Goal: Task Accomplishment & Management: Use online tool/utility

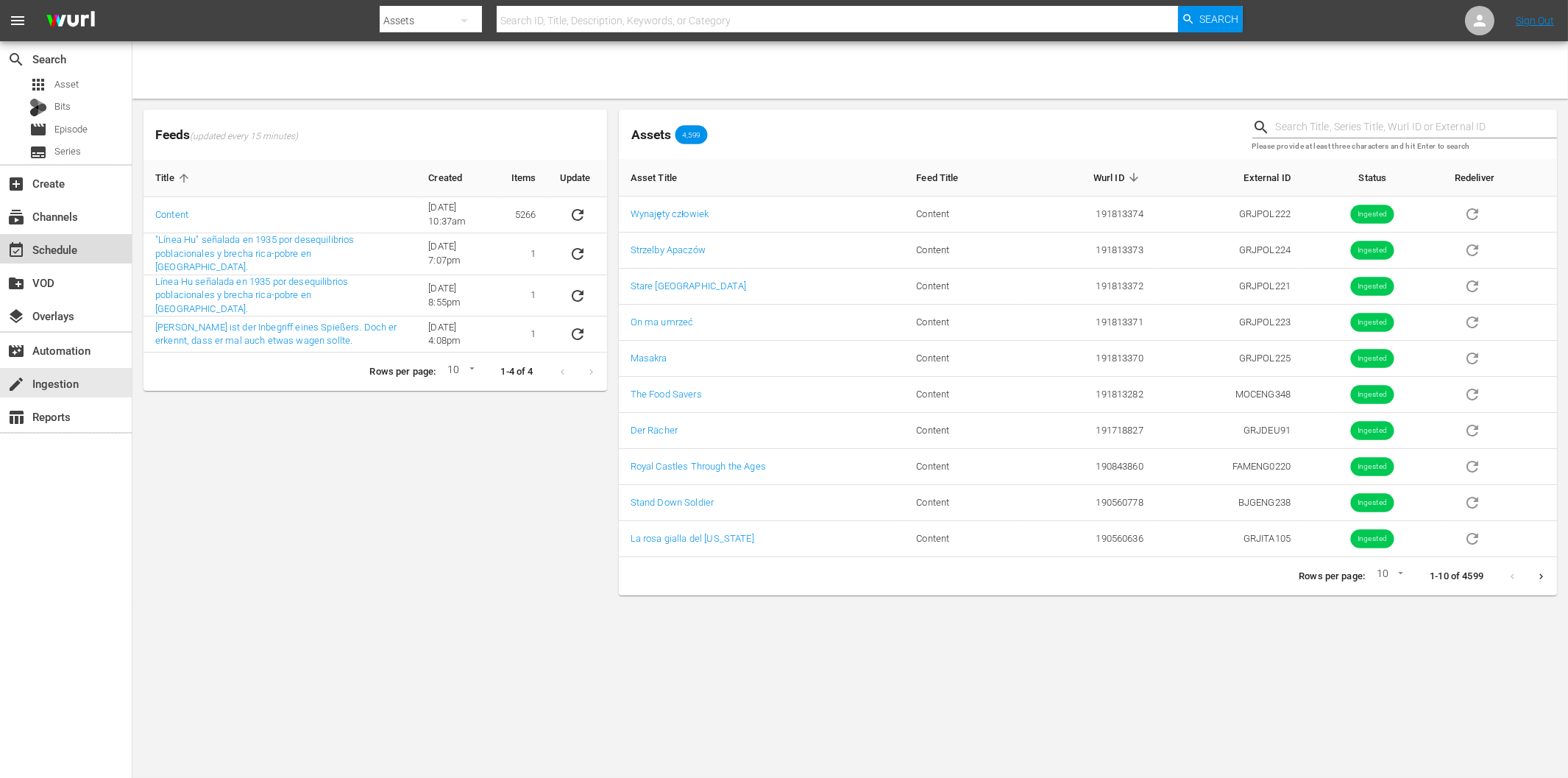
click at [48, 245] on div "event_available Schedule" at bounding box center [41, 247] width 83 height 14
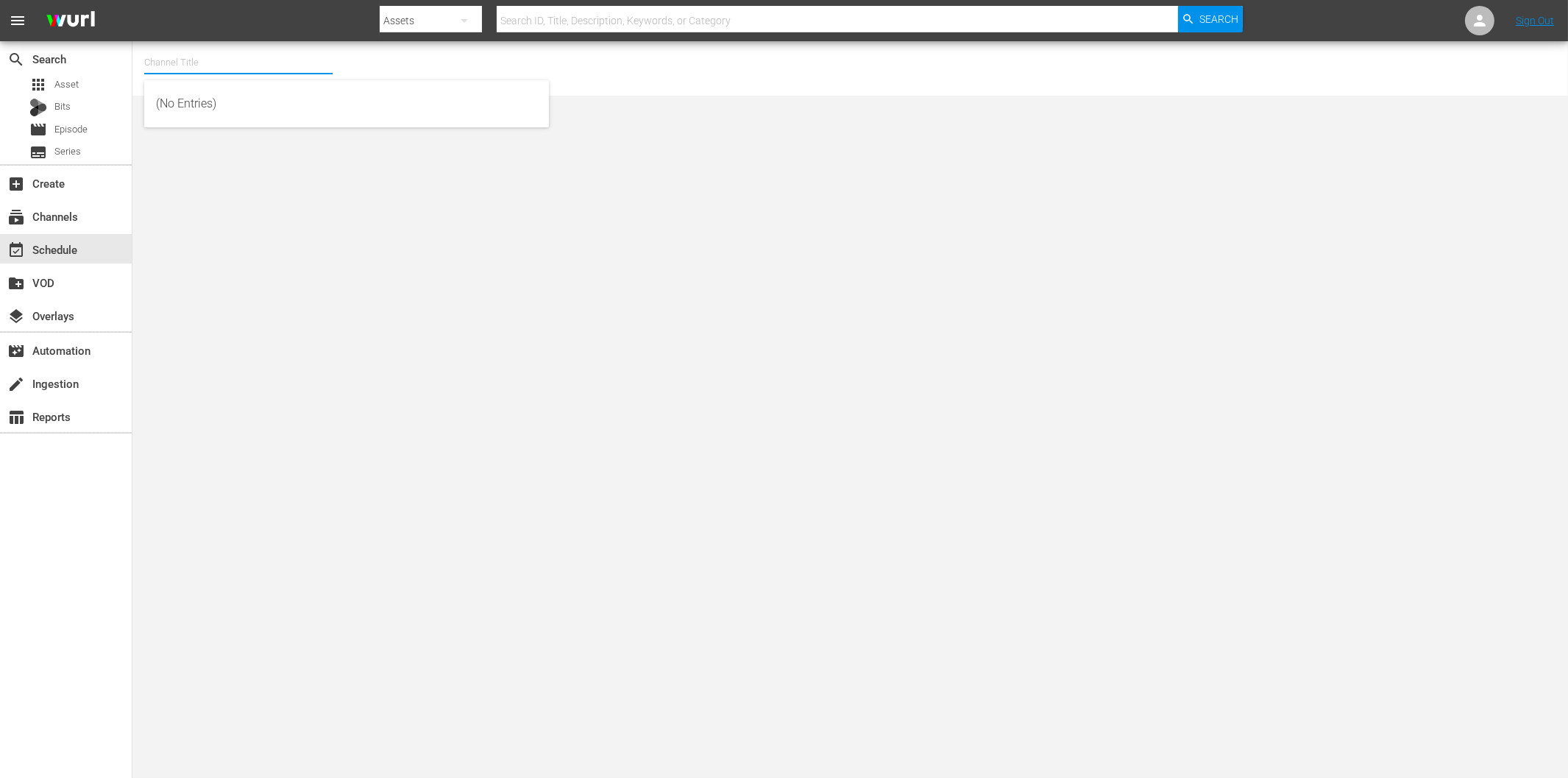
click at [182, 63] on input "text" at bounding box center [238, 62] width 188 height 35
click at [300, 177] on div "ARTFLIX - G,A,S (1248 - amogonetworx_artflix_2)" at bounding box center [347, 175] width 382 height 35
type input "ARTFLIX - G,A,S (1248 - amogonetworx_artflix_2)"
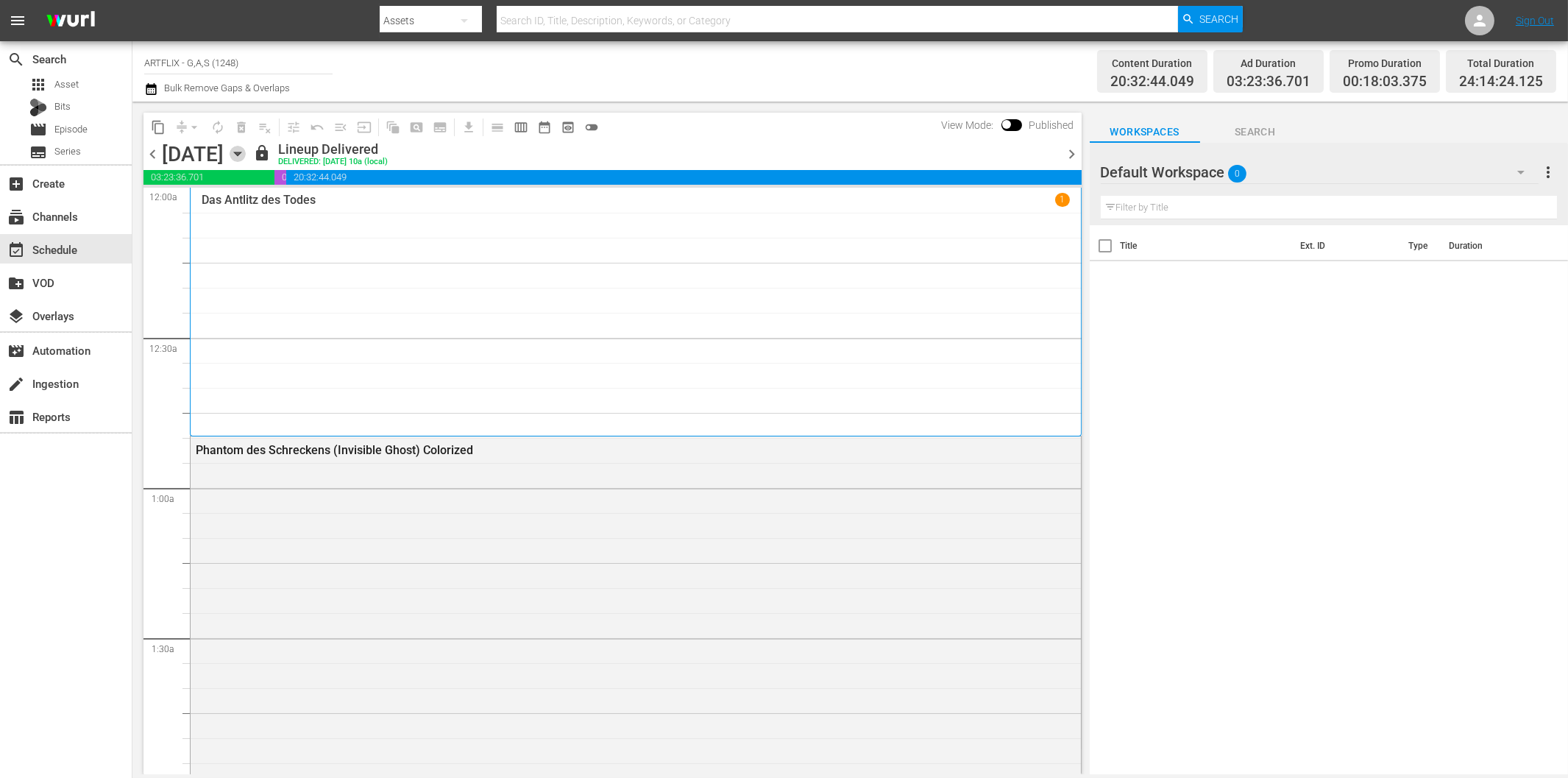
click at [246, 150] on icon "button" at bounding box center [238, 154] width 16 height 16
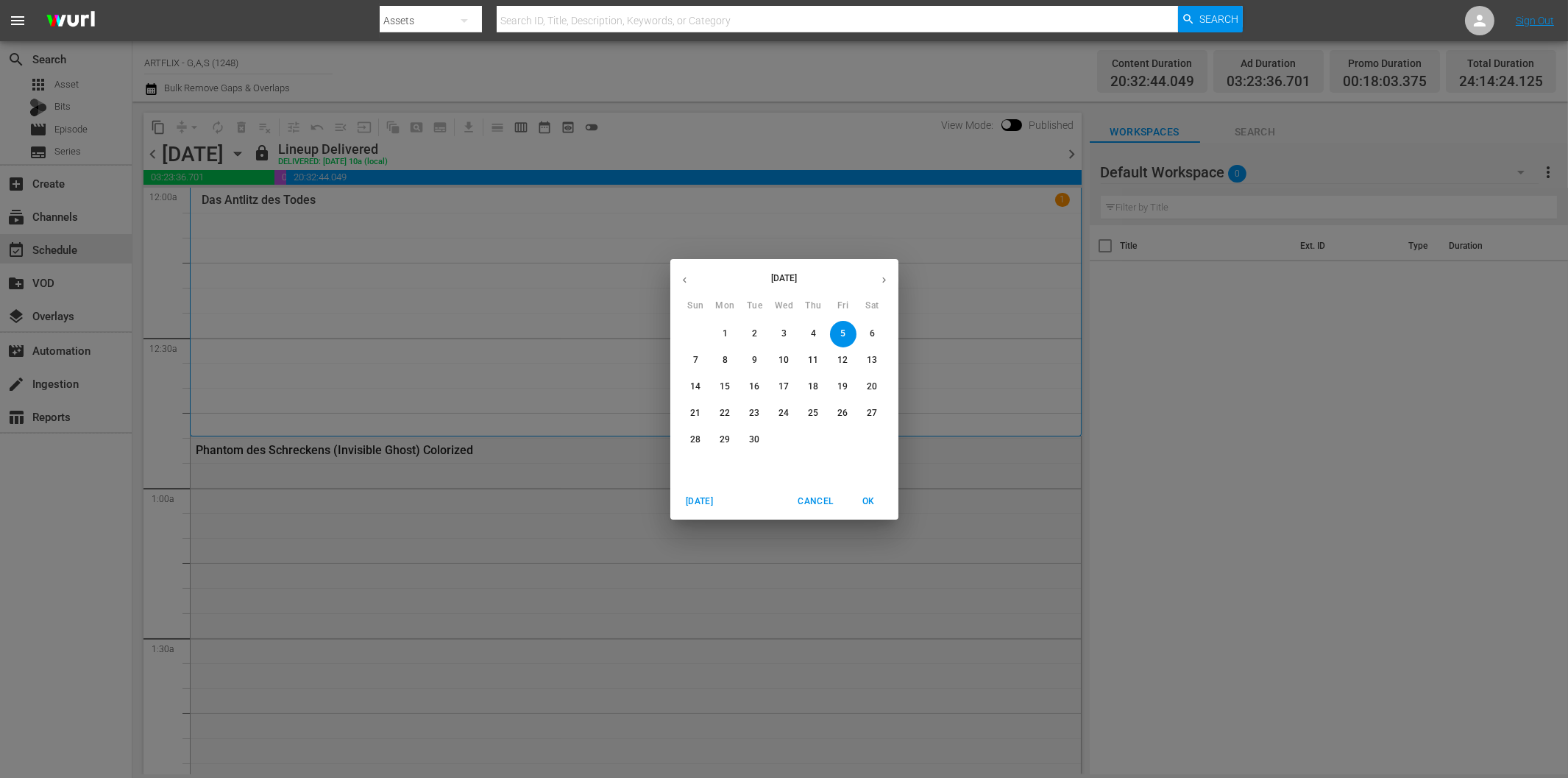
click at [722, 413] on p "22" at bounding box center [724, 414] width 10 height 13
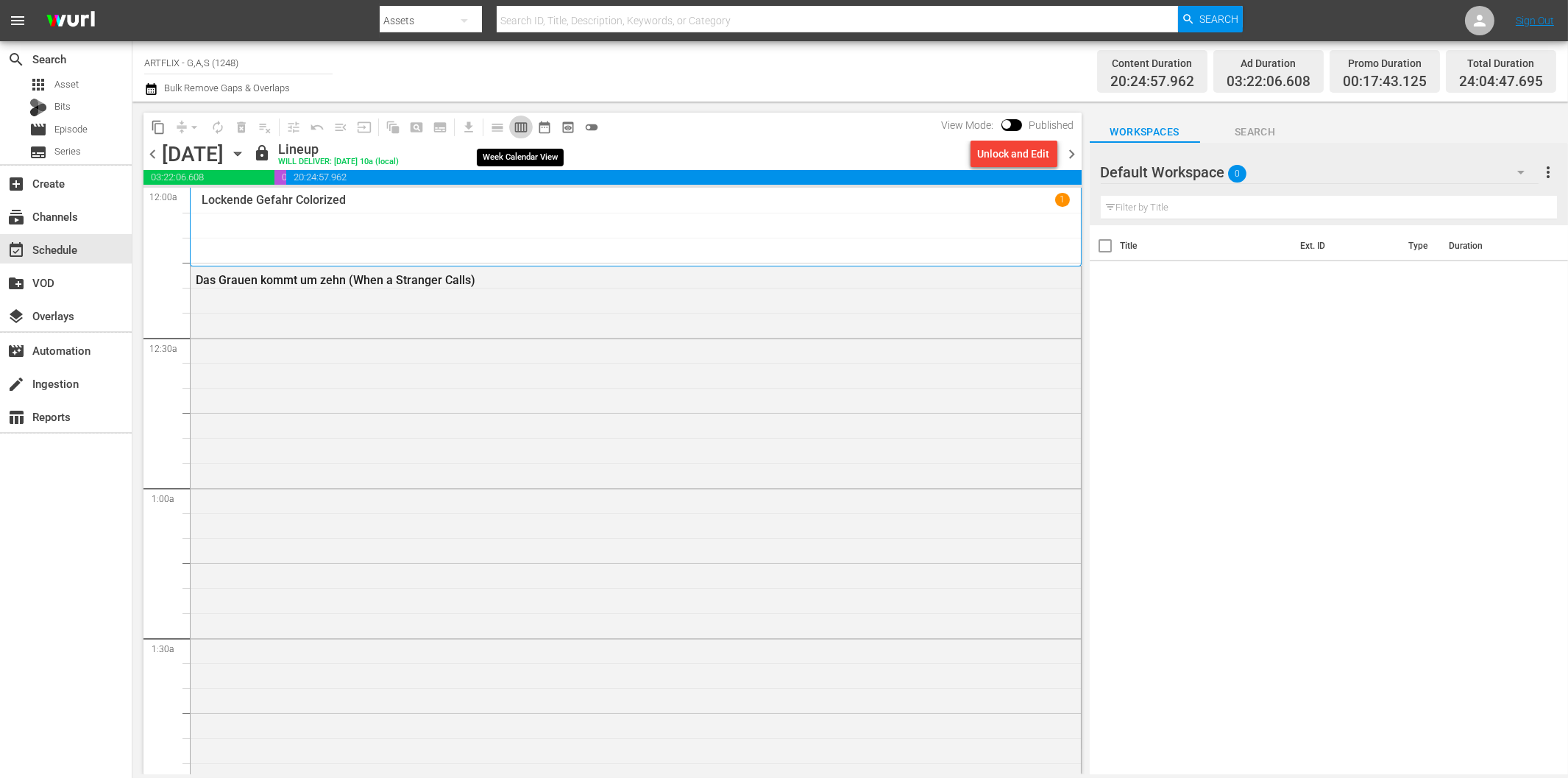
click at [522, 130] on span "calendar_view_week_outlined" at bounding box center [521, 127] width 15 height 15
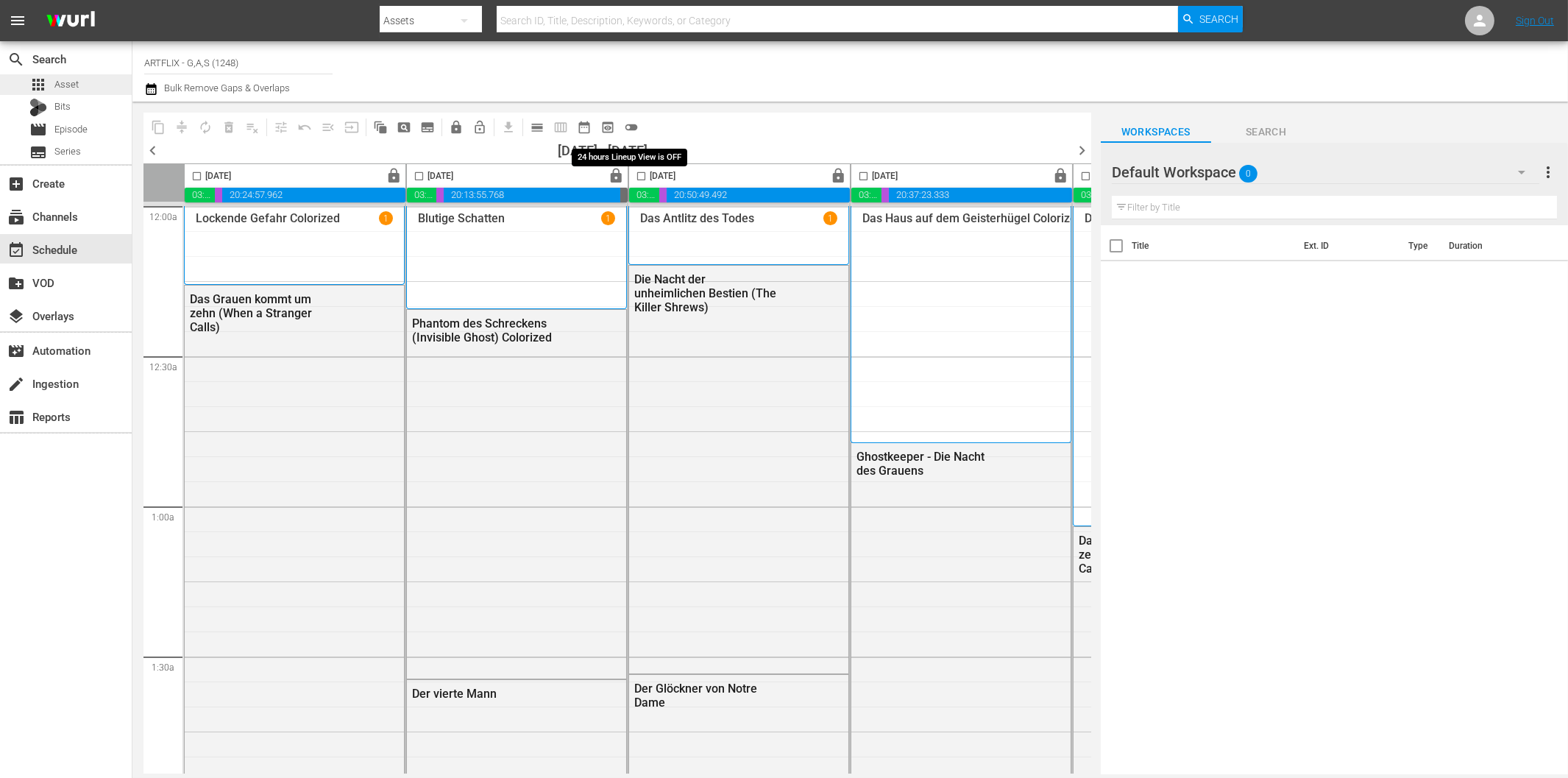
drag, startPoint x: 634, startPoint y: 123, endPoint x: 1, endPoint y: 92, distance: 633.8
click at [634, 123] on span "toggle_off" at bounding box center [631, 127] width 15 height 15
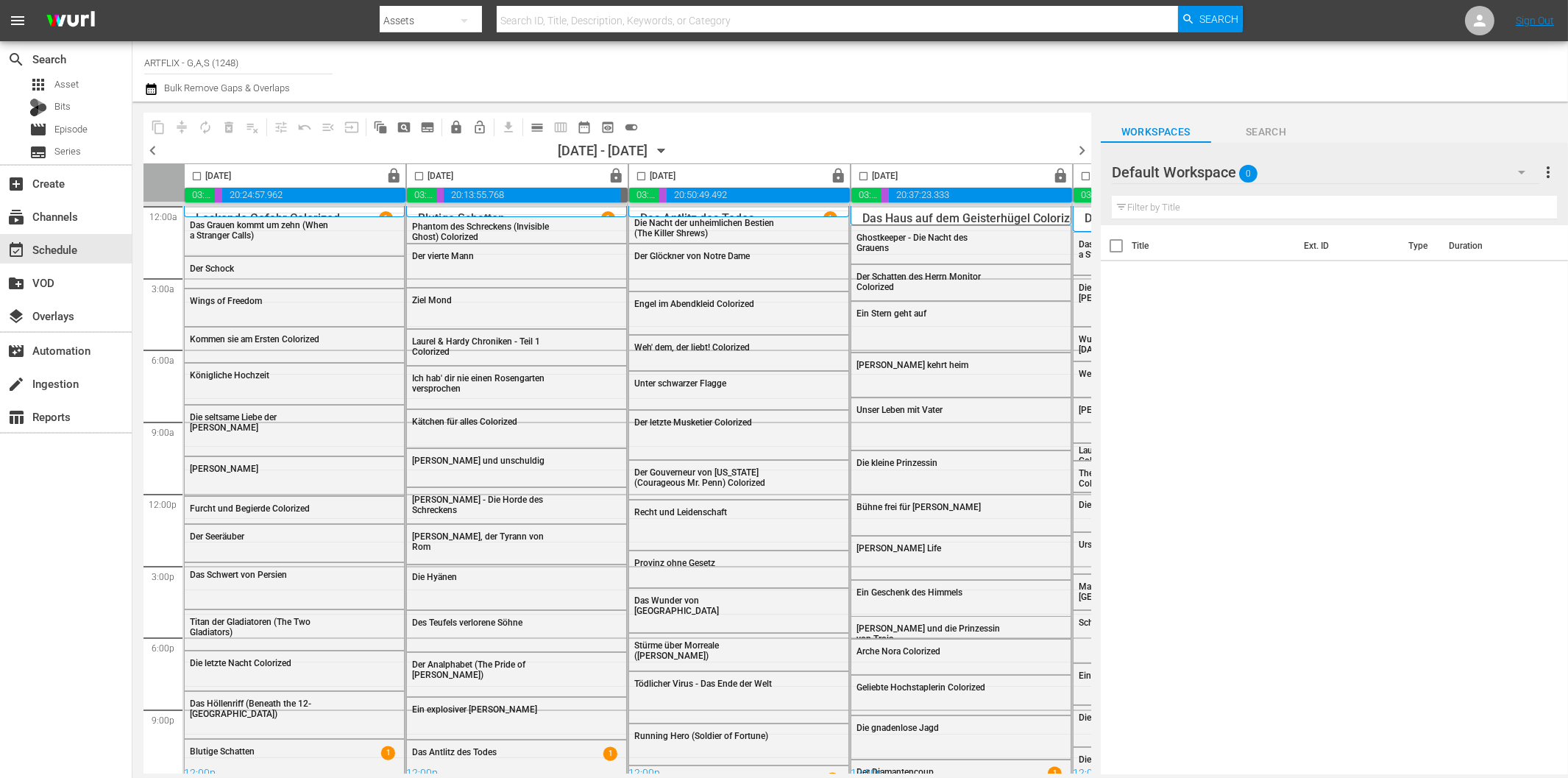
click at [1183, 423] on div "Title Ext. ID Type Duration" at bounding box center [1335, 501] width 467 height 552
click at [59, 388] on div "create Ingestion" at bounding box center [41, 381] width 83 height 14
